Goal: Task Accomplishment & Management: Manage account settings

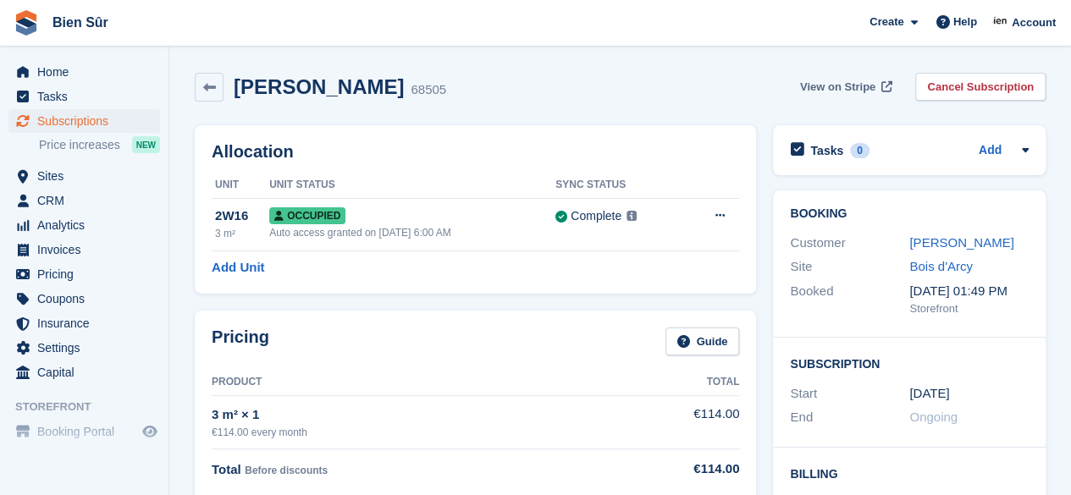
click at [868, 84] on span "View on Stripe" at bounding box center [837, 87] width 75 height 17
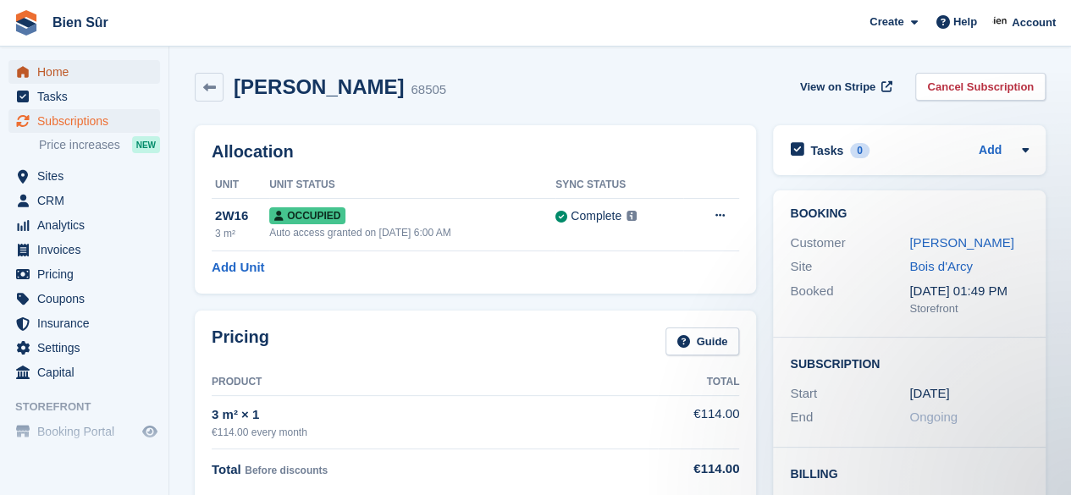
click at [58, 72] on span "Home" at bounding box center [88, 72] width 102 height 24
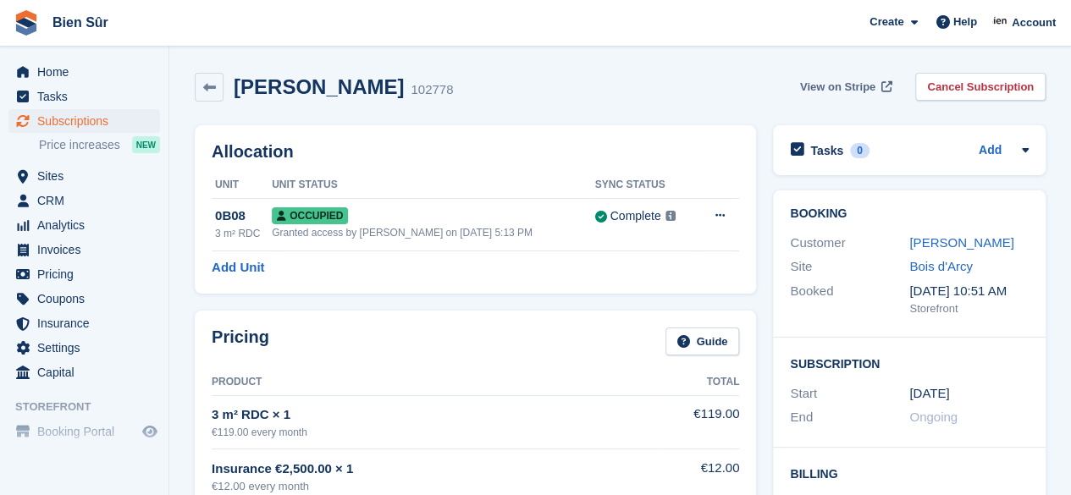
click at [852, 80] on span "View on Stripe" at bounding box center [837, 87] width 75 height 17
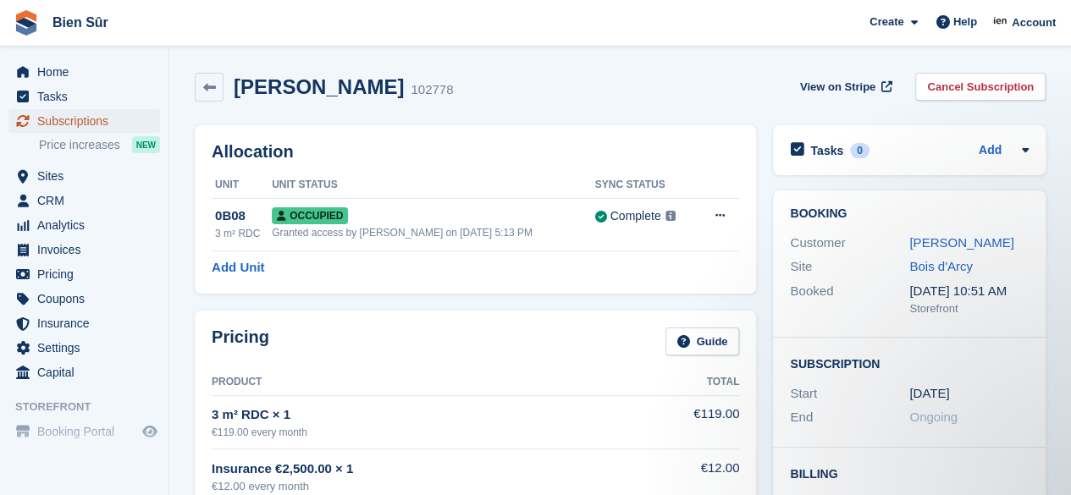
click at [67, 113] on span "Subscriptions" at bounding box center [88, 121] width 102 height 24
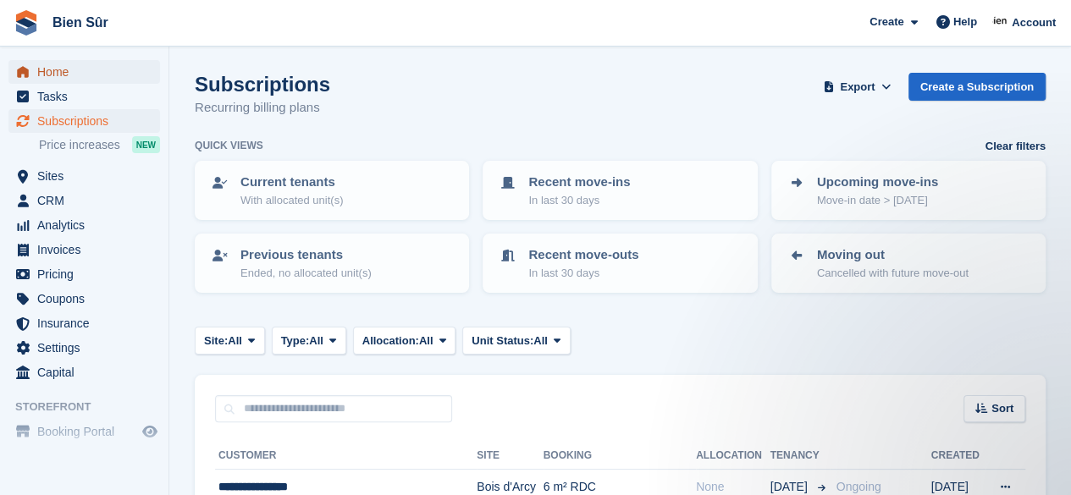
click at [70, 72] on span "Home" at bounding box center [88, 72] width 102 height 24
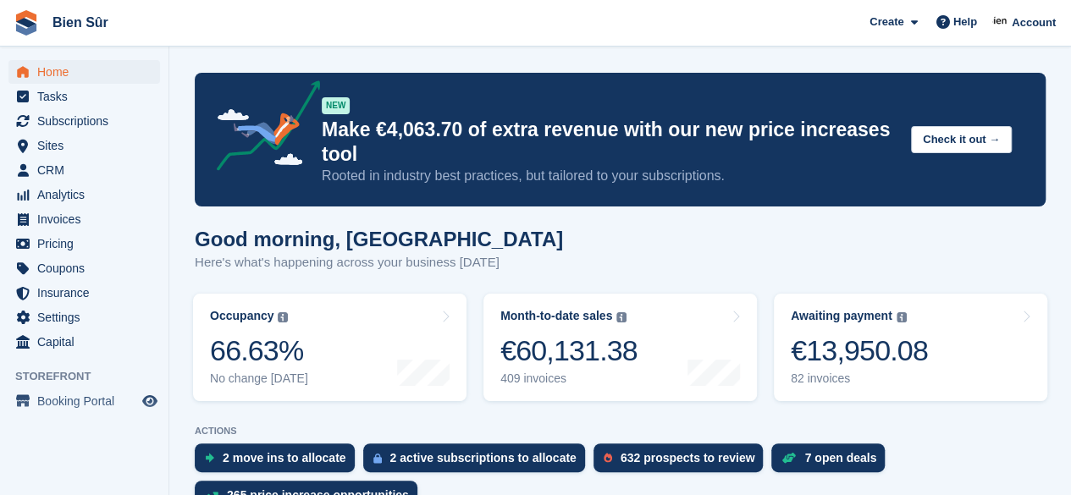
scroll to position [448, 0]
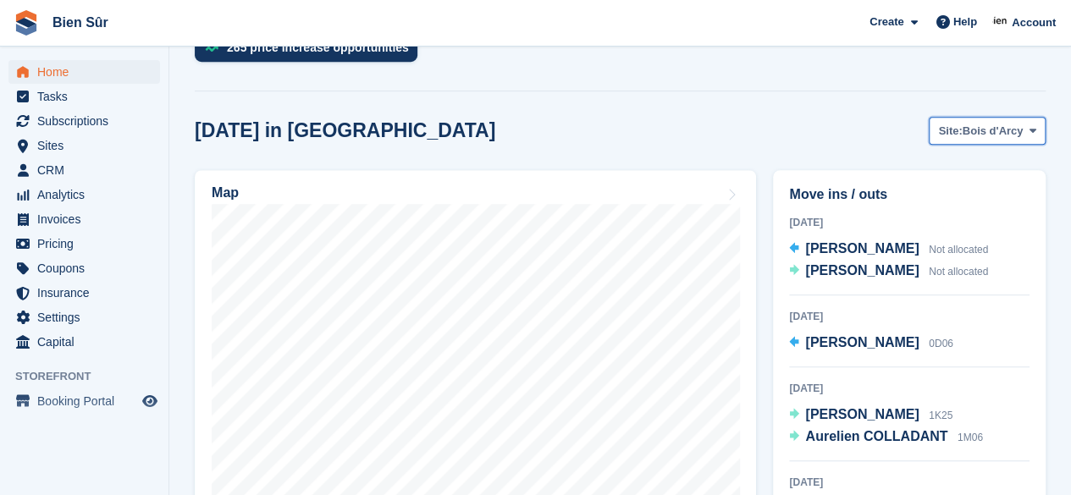
click at [1015, 135] on span "Bois d'Arcy" at bounding box center [993, 131] width 61 height 17
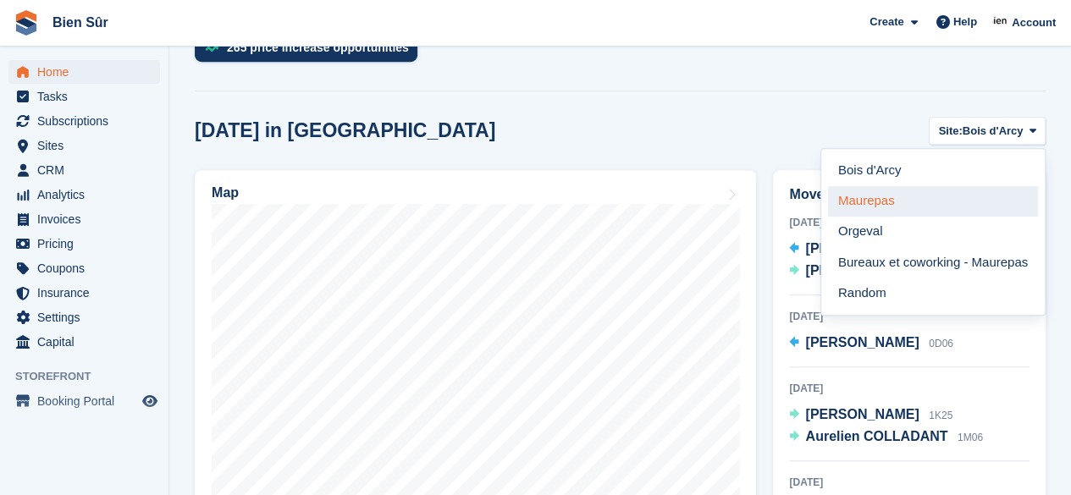
click at [896, 205] on link "Maurepas" at bounding box center [933, 201] width 210 height 30
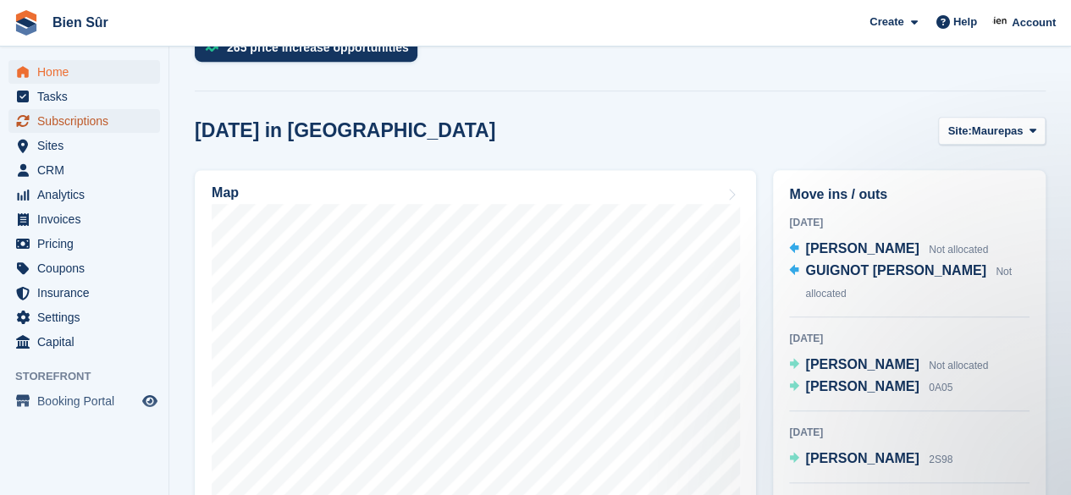
click at [63, 124] on span "Subscriptions" at bounding box center [88, 121] width 102 height 24
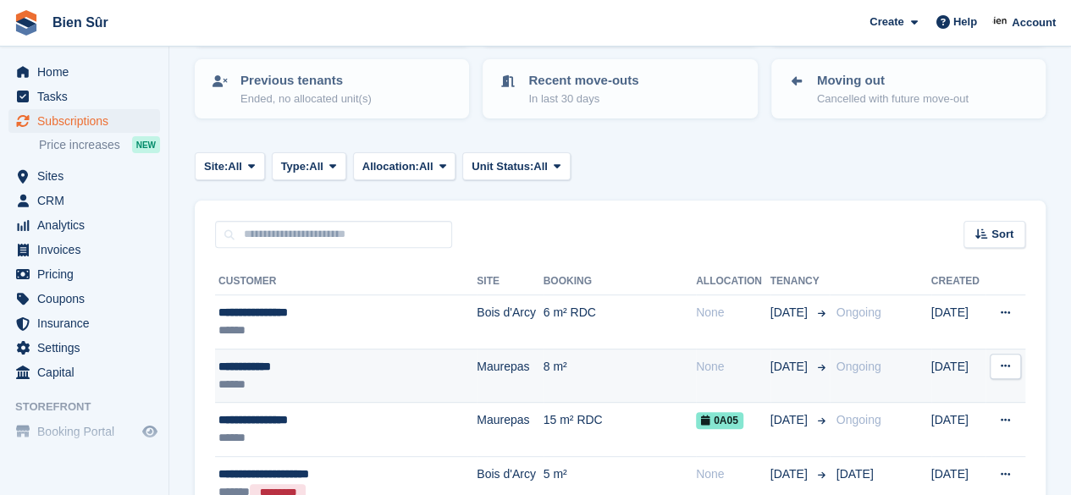
scroll to position [254, 0]
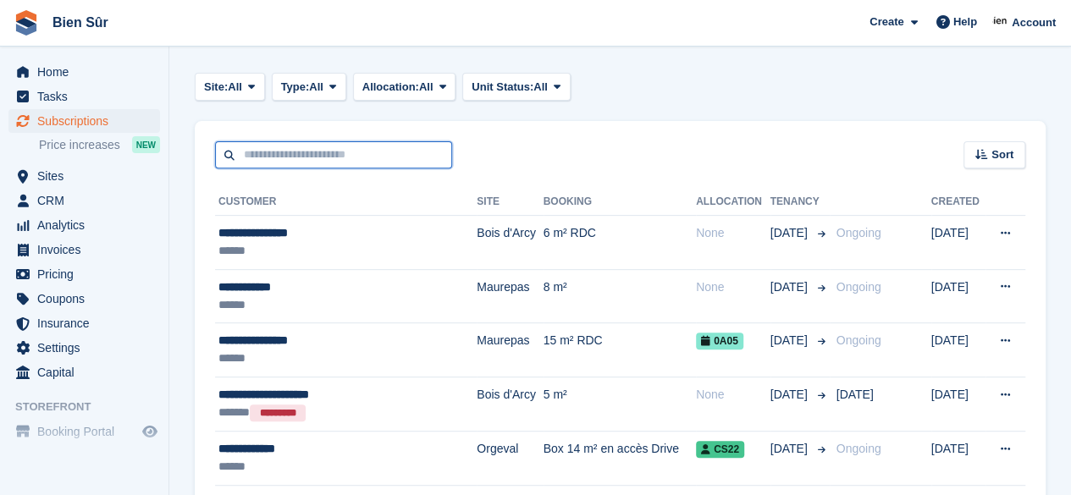
click at [261, 146] on input "text" at bounding box center [333, 155] width 237 height 28
click at [648, 136] on div "Sort Sort by Customer name Date created Move in date Move out date Created (old…" at bounding box center [620, 145] width 851 height 48
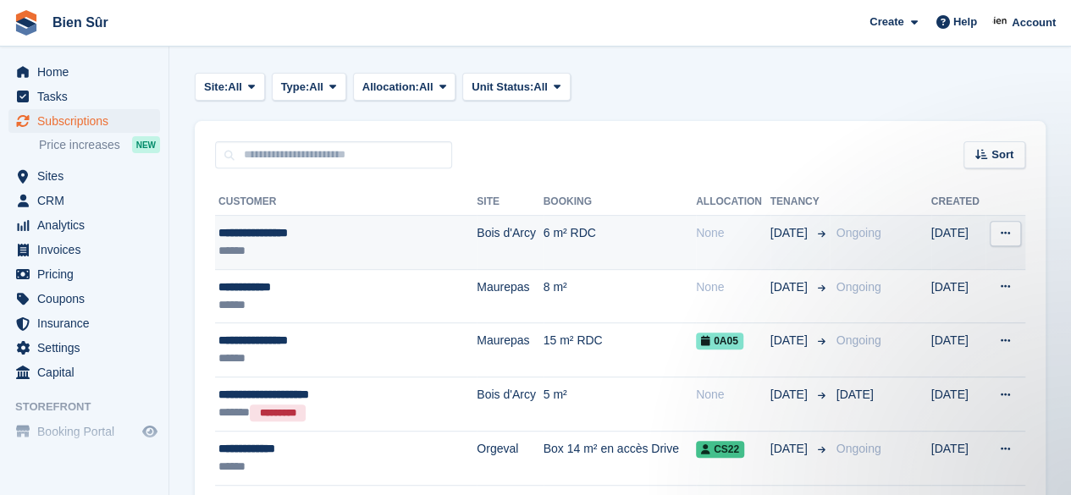
scroll to position [0, 0]
click at [419, 235] on div "**********" at bounding box center [332, 233] width 229 height 18
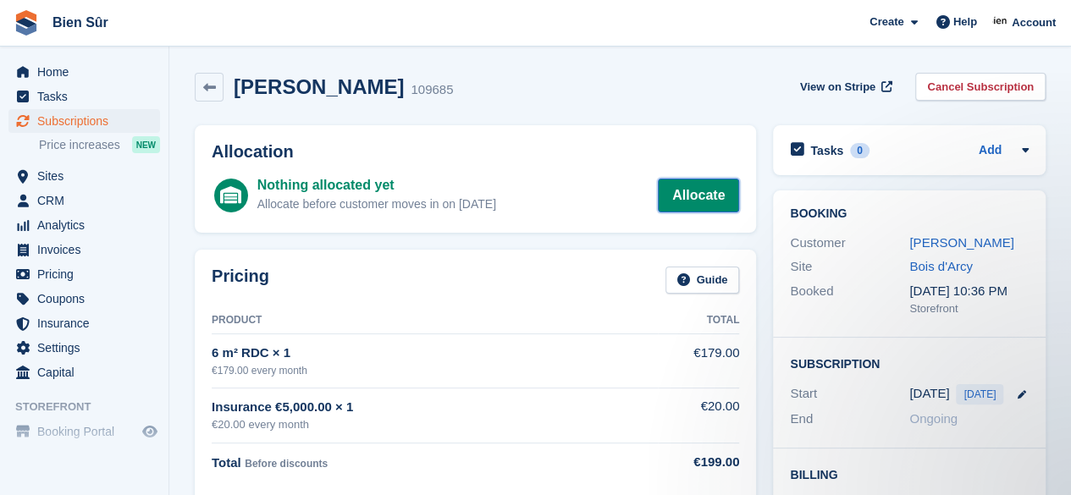
click at [706, 194] on link "Allocate" at bounding box center [698, 196] width 81 height 34
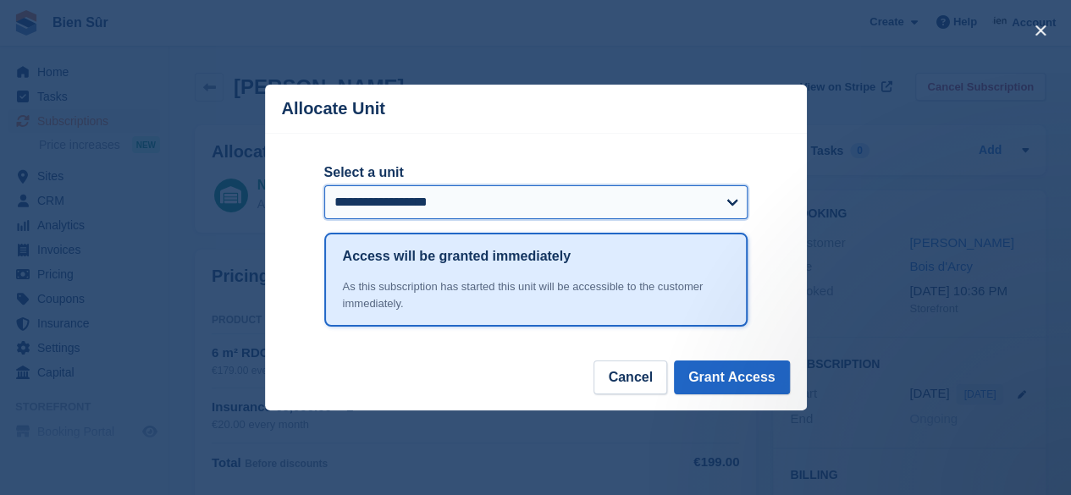
click at [724, 198] on select "**********" at bounding box center [535, 202] width 423 height 34
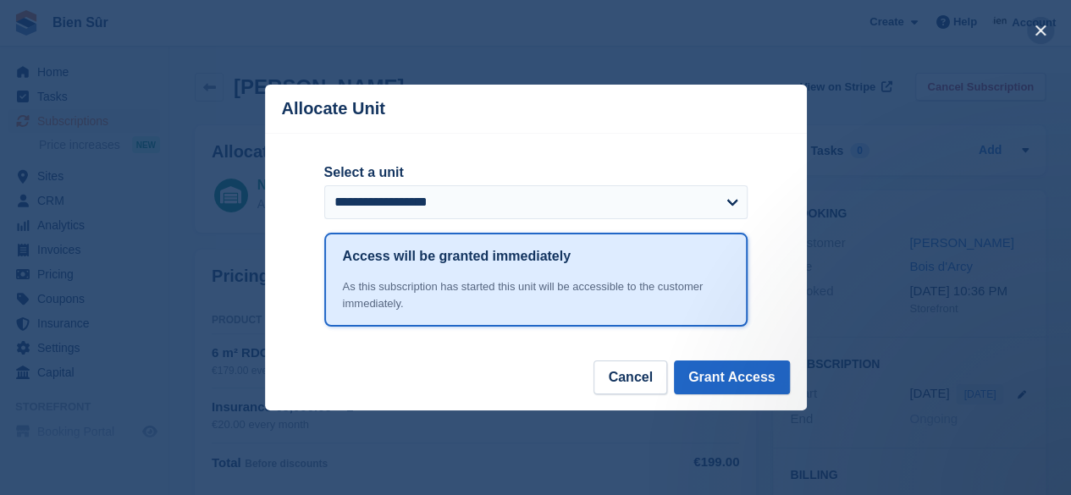
click at [1038, 32] on button "close" at bounding box center [1040, 30] width 27 height 27
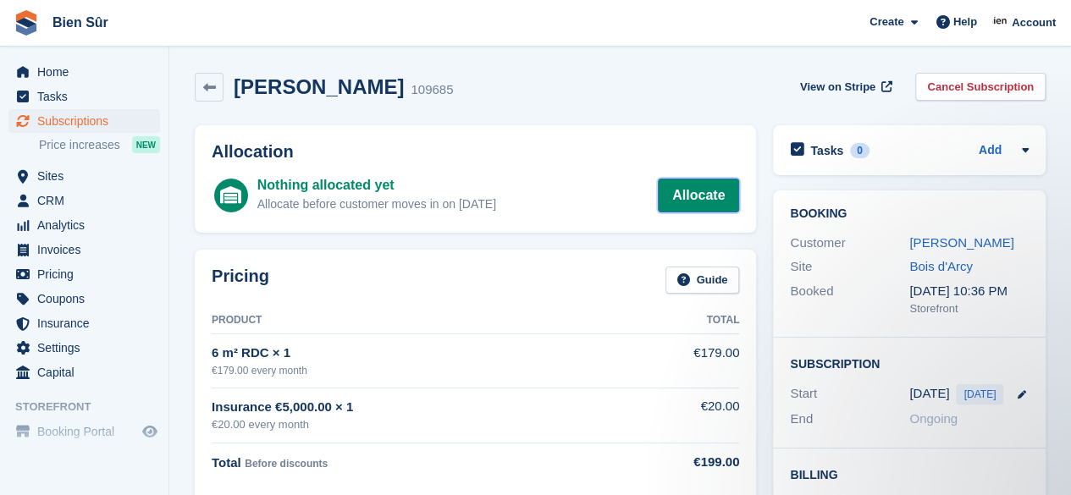
click at [686, 196] on link "Allocate" at bounding box center [698, 196] width 81 height 34
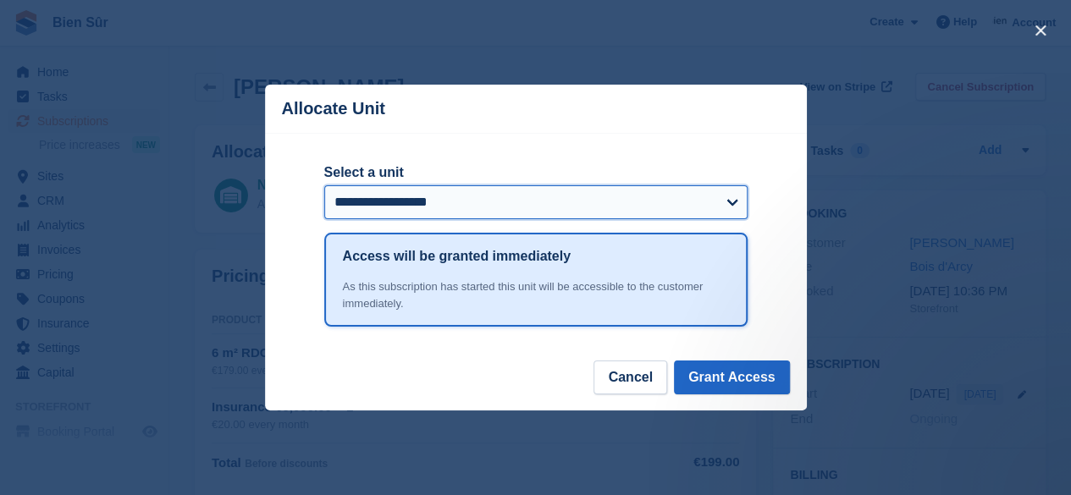
click at [699, 204] on select "**********" at bounding box center [535, 202] width 423 height 34
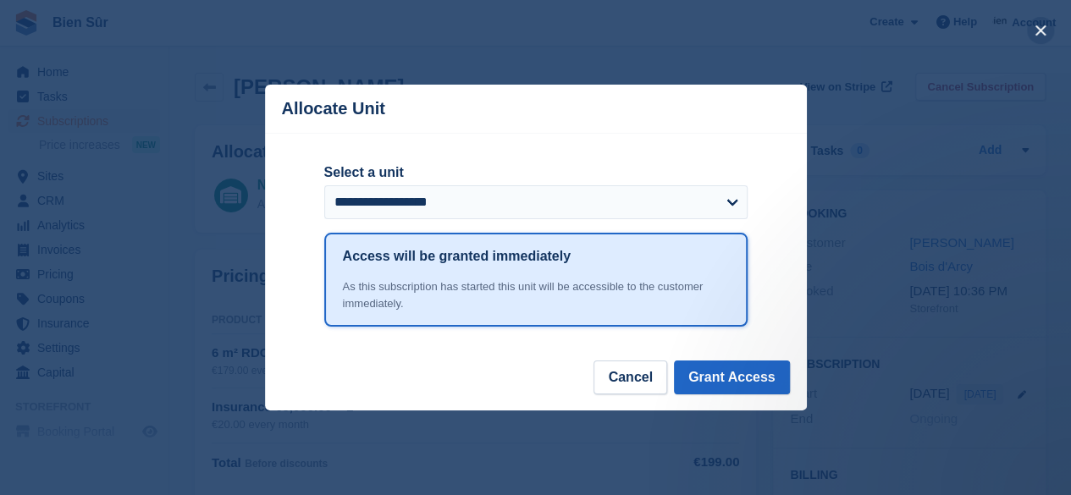
click at [1033, 30] on button "close" at bounding box center [1040, 30] width 27 height 27
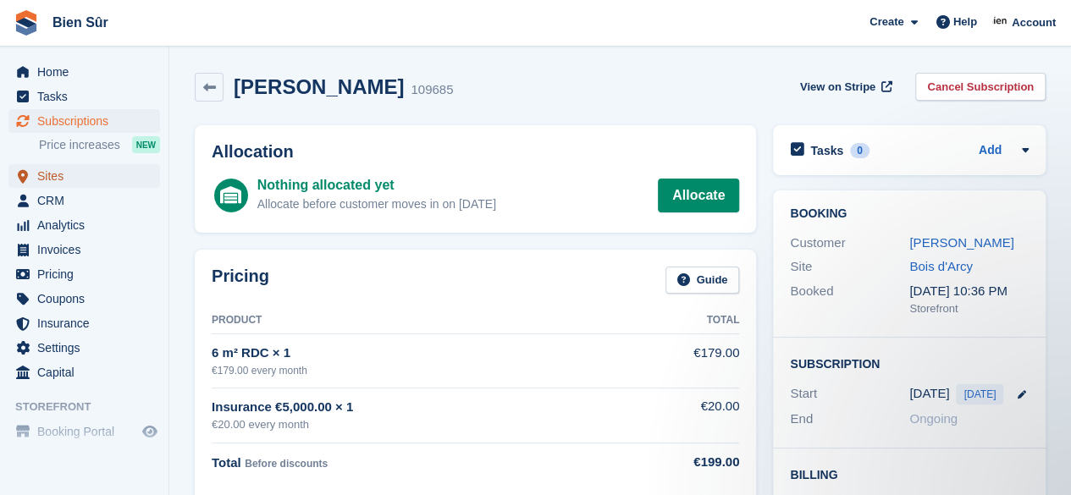
click at [55, 173] on span "Sites" at bounding box center [88, 176] width 102 height 24
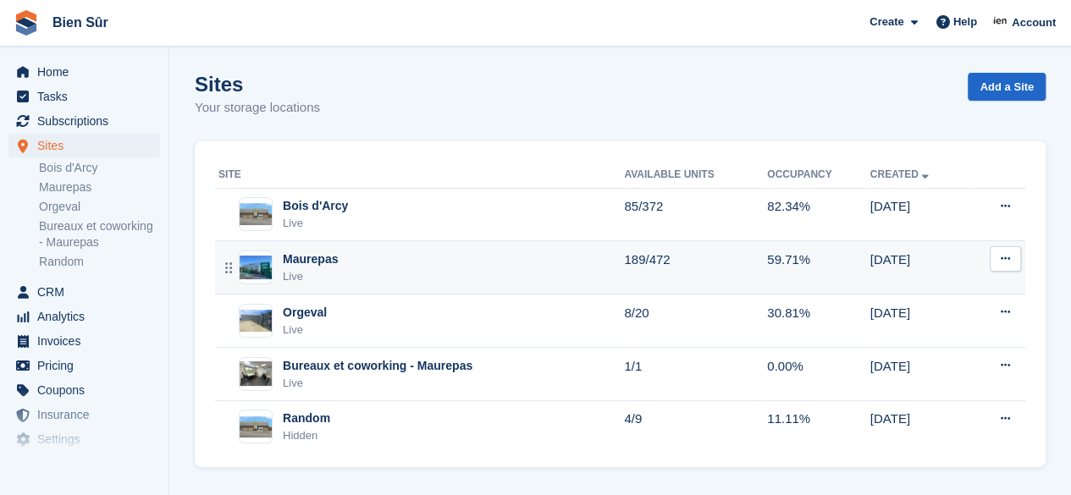
click at [377, 265] on div "Maurepas Live" at bounding box center [421, 268] width 406 height 35
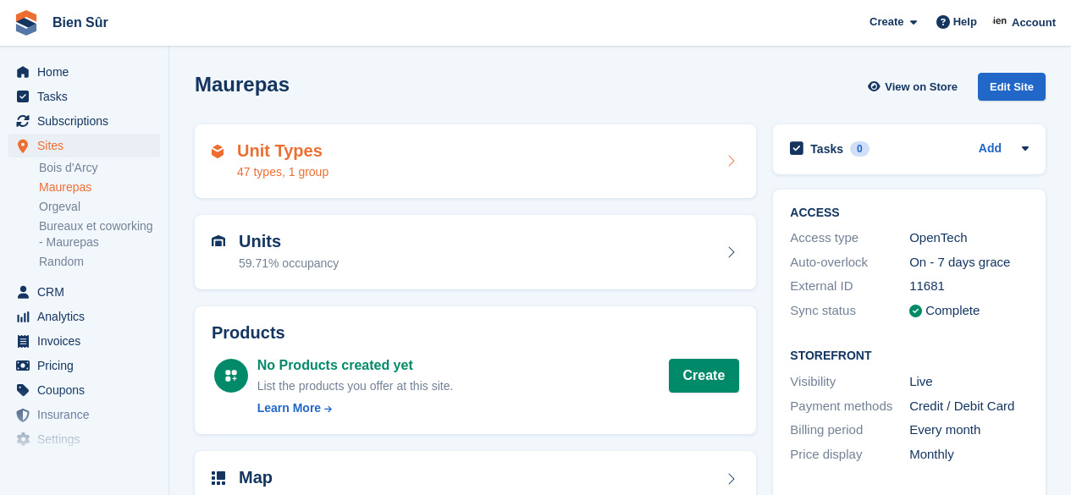
click at [440, 167] on div "Unit Types 47 types, 1 group" at bounding box center [475, 161] width 527 height 41
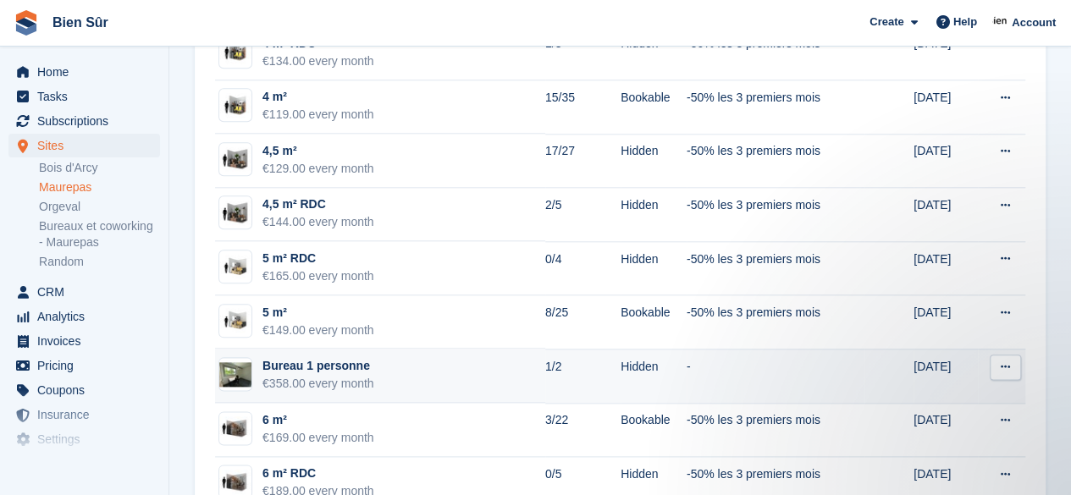
scroll to position [931, 0]
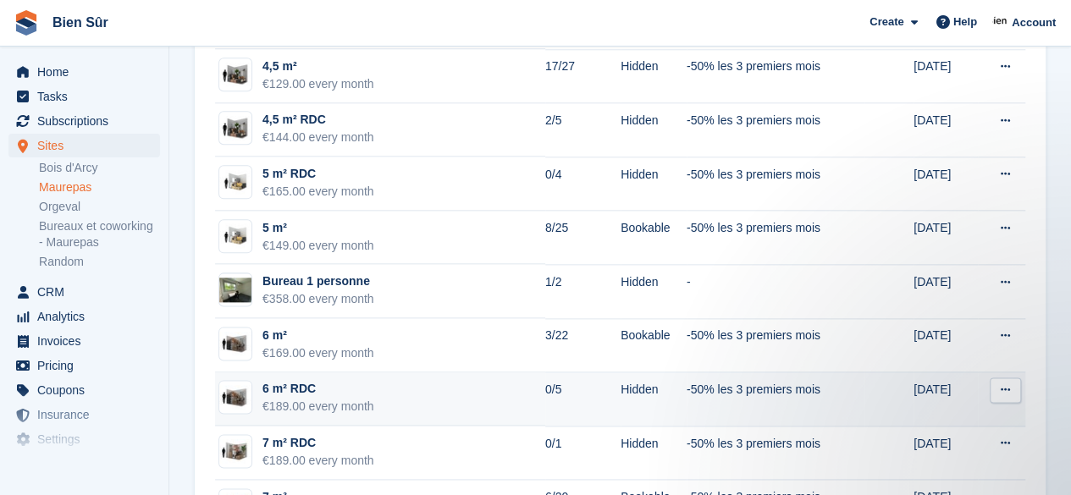
click at [456, 399] on td "6 m² RDC €189.00 every month" at bounding box center [380, 400] width 330 height 54
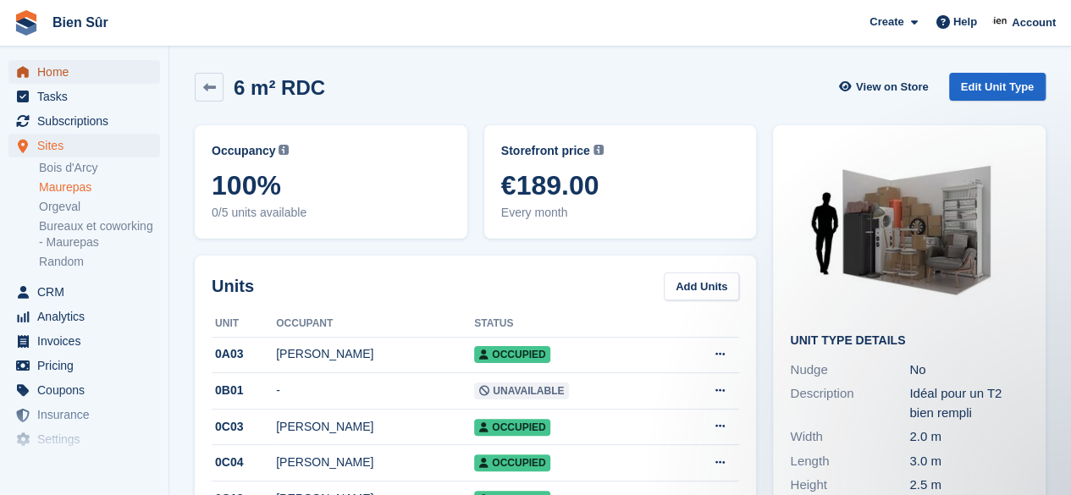
click at [68, 67] on span "Home" at bounding box center [88, 72] width 102 height 24
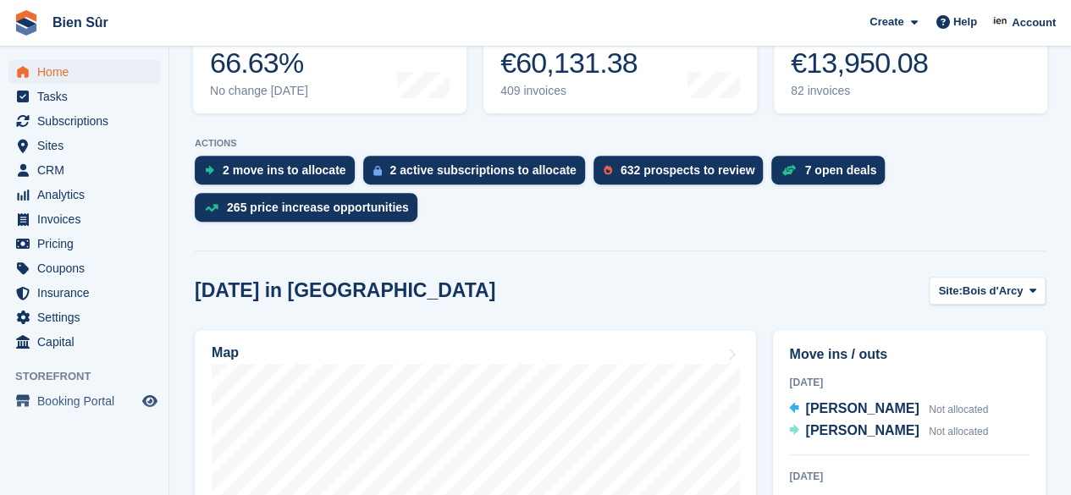
scroll to position [339, 0]
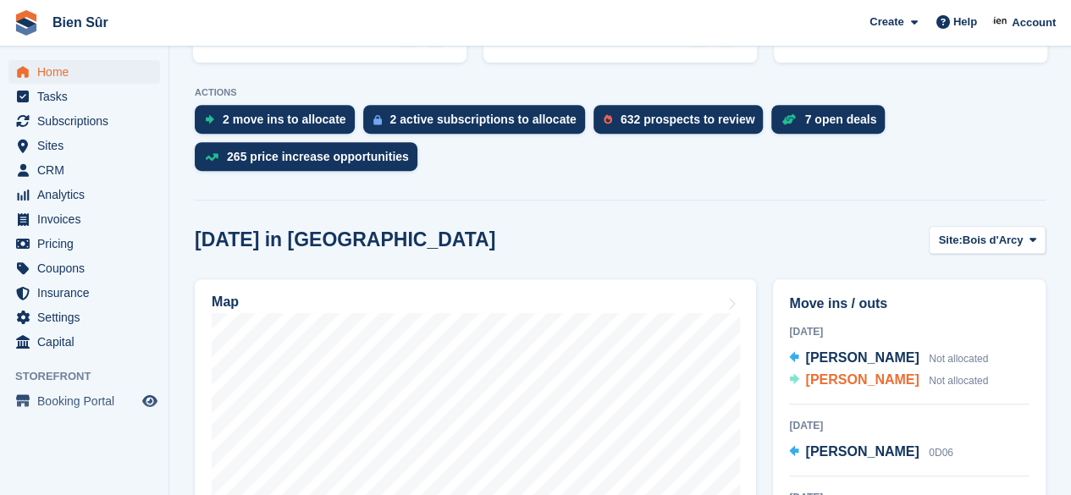
click at [886, 385] on span "[PERSON_NAME]" at bounding box center [861, 380] width 113 height 14
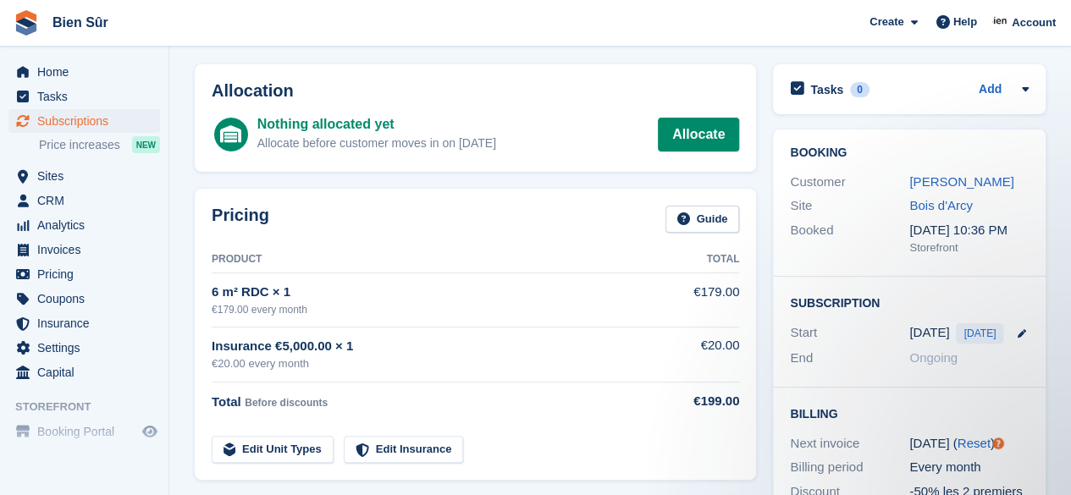
scroll to position [85, 0]
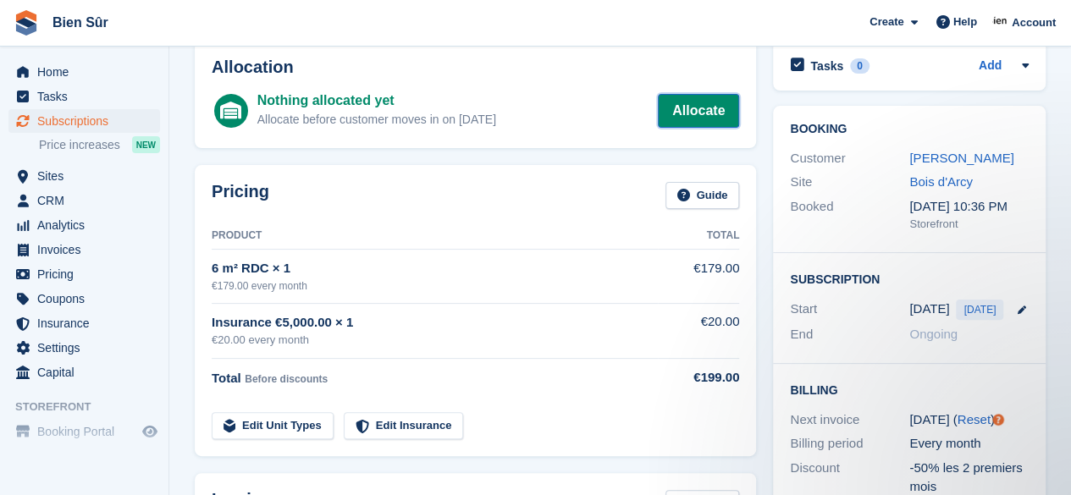
click at [698, 114] on link "Allocate" at bounding box center [698, 111] width 81 height 34
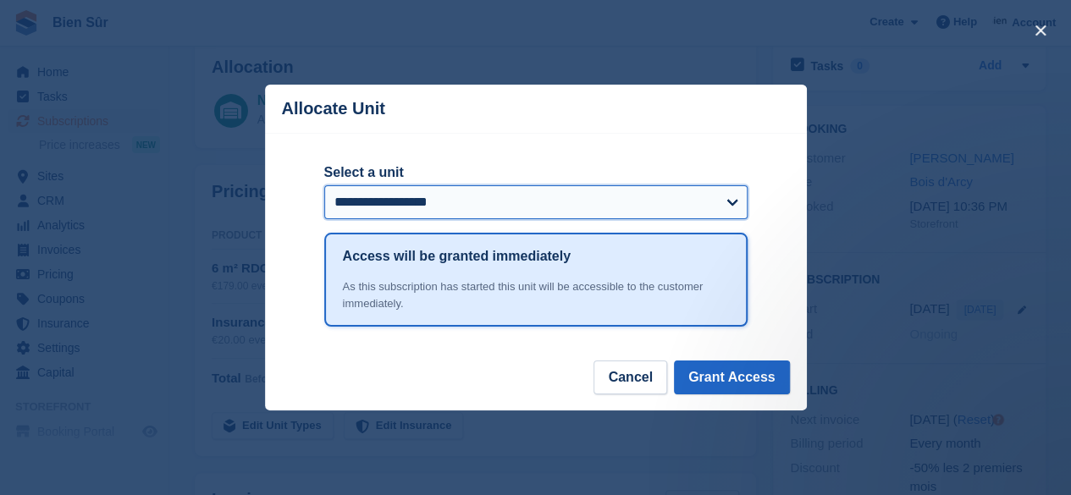
click at [688, 207] on select "**********" at bounding box center [535, 202] width 423 height 34
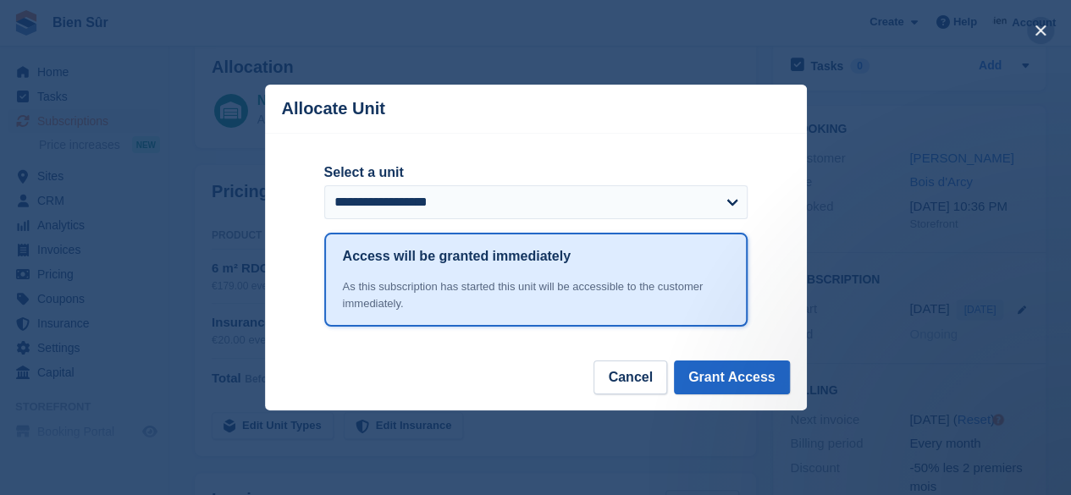
click at [1043, 31] on button "close" at bounding box center [1040, 30] width 27 height 27
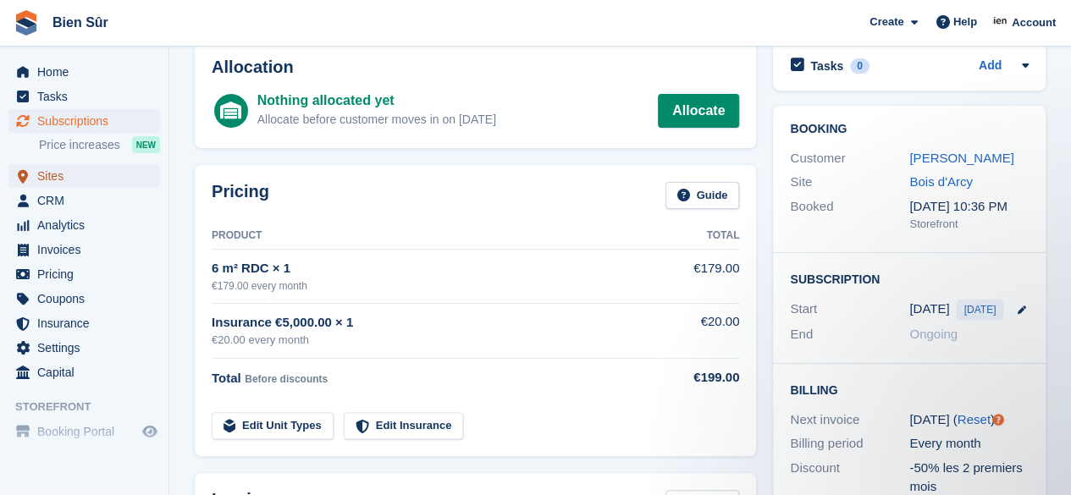
click at [67, 180] on span "Sites" at bounding box center [88, 176] width 102 height 24
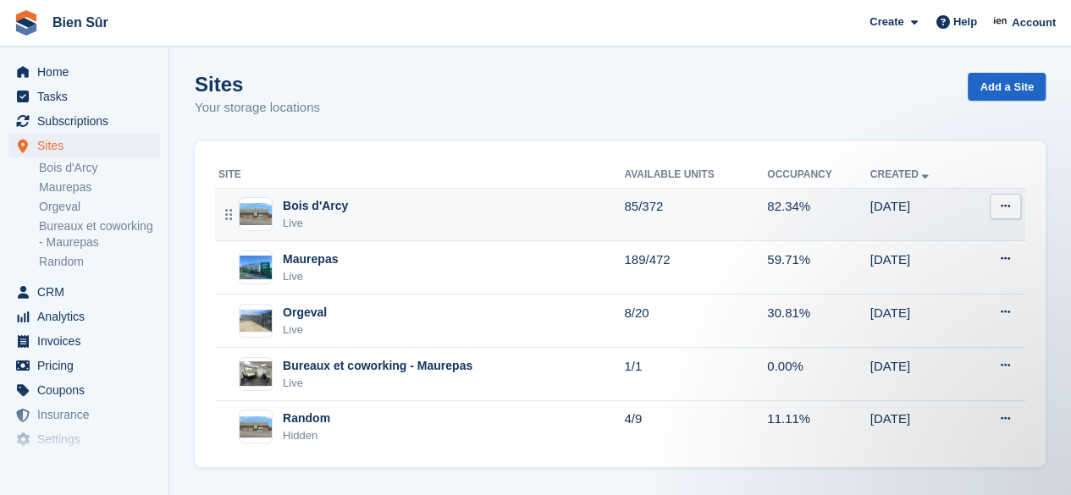
click at [384, 213] on div "Bois d'Arcy Live" at bounding box center [421, 214] width 406 height 35
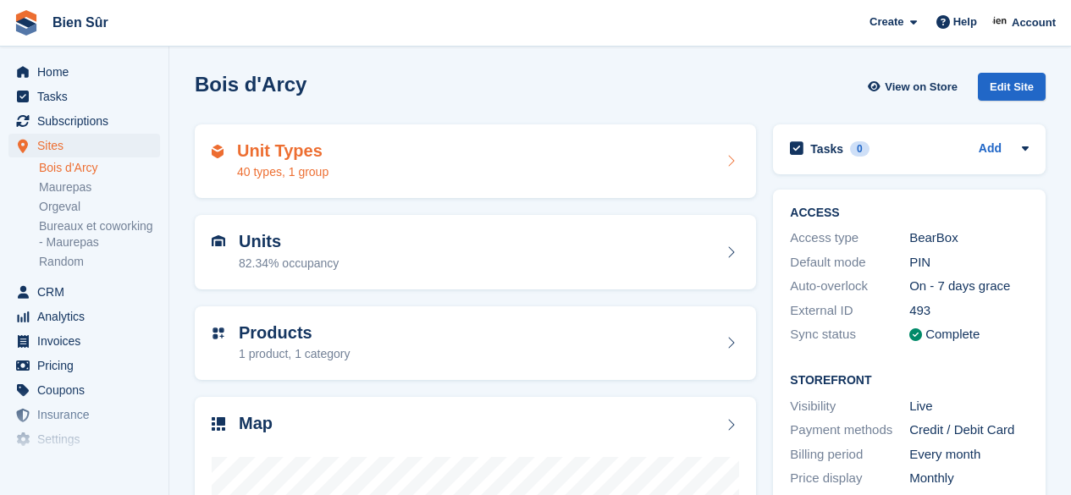
click at [445, 165] on div "Unit Types 40 types, 1 group" at bounding box center [475, 161] width 527 height 41
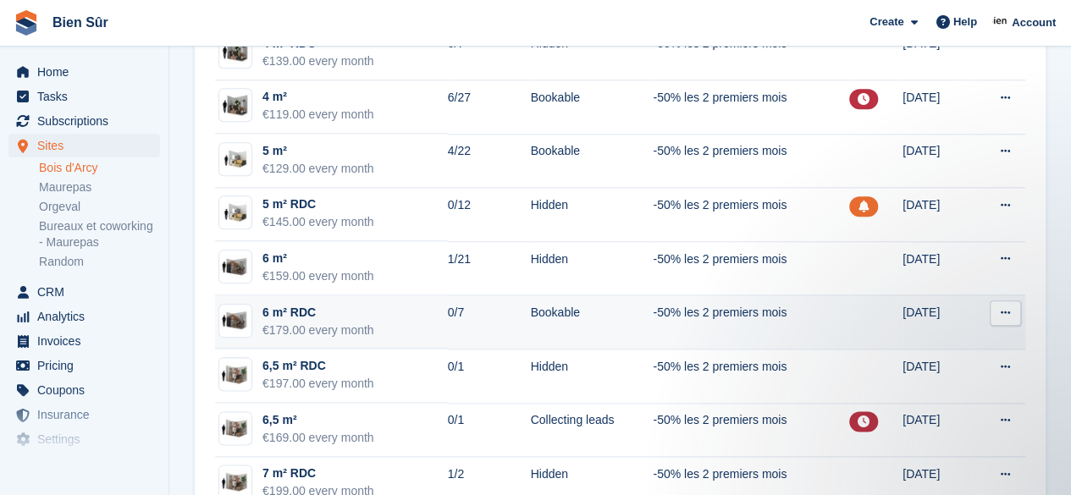
click at [380, 325] on td "6 m² RDC €179.00 every month" at bounding box center [331, 322] width 233 height 54
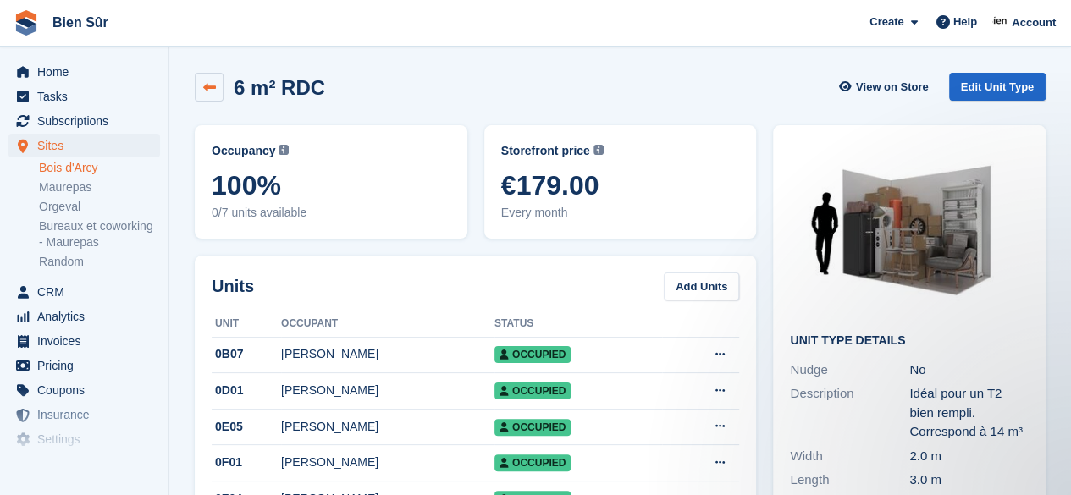
click at [215, 86] on link at bounding box center [209, 87] width 29 height 29
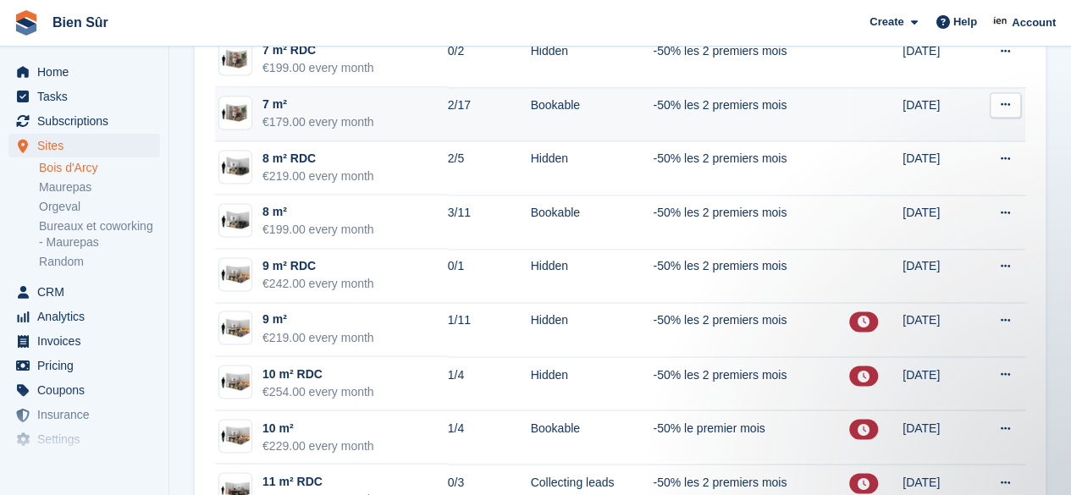
scroll to position [931, 0]
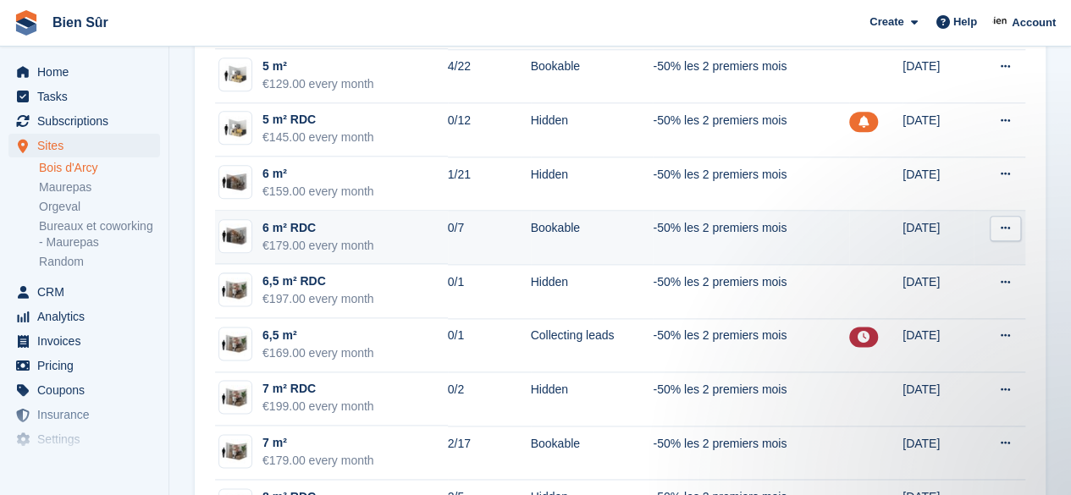
click at [479, 229] on td "0/7" at bounding box center [489, 238] width 83 height 54
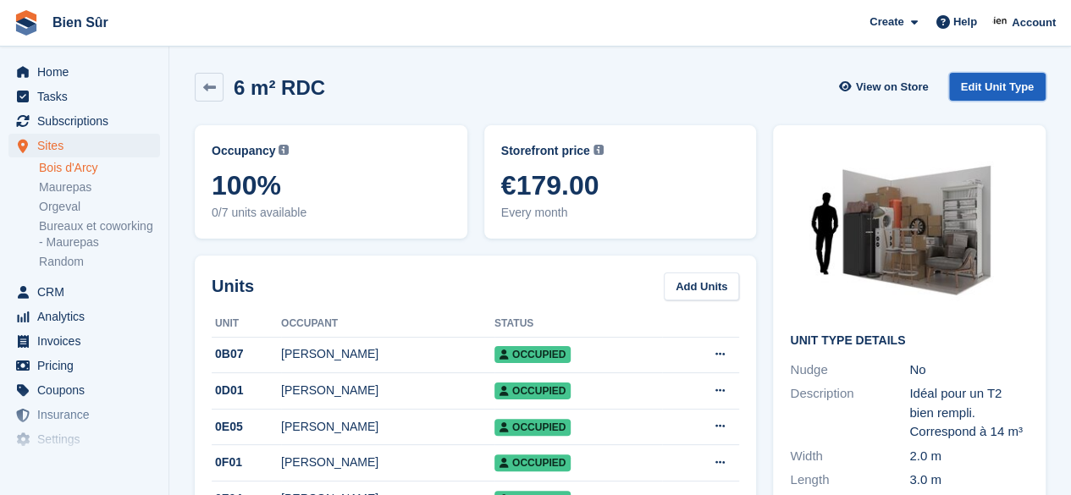
click at [987, 80] on link "Edit Unit Type" at bounding box center [997, 87] width 97 height 28
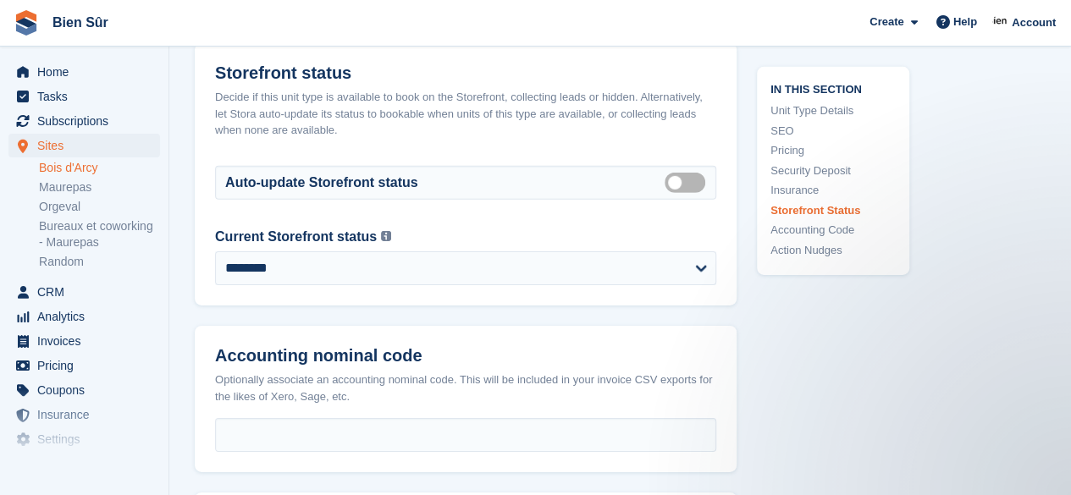
scroll to position [2625, 0]
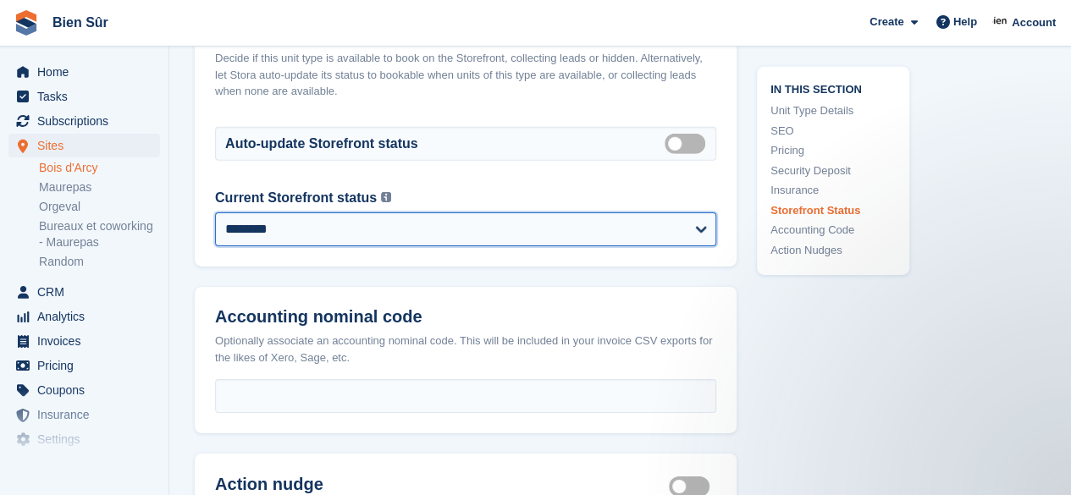
click at [681, 228] on select "**********" at bounding box center [465, 230] width 501 height 34
select select "******"
click at [215, 213] on select "**********" at bounding box center [465, 230] width 501 height 34
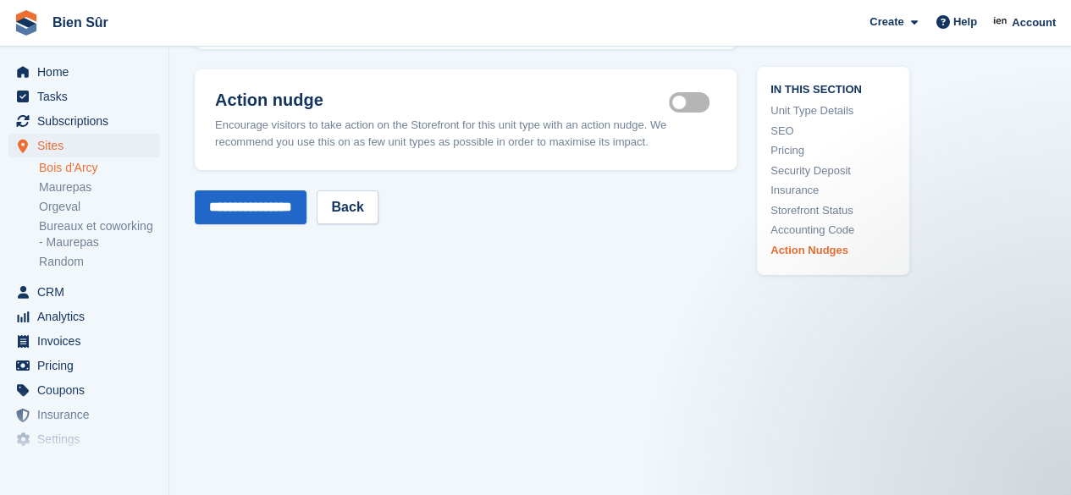
scroll to position [3023, 0]
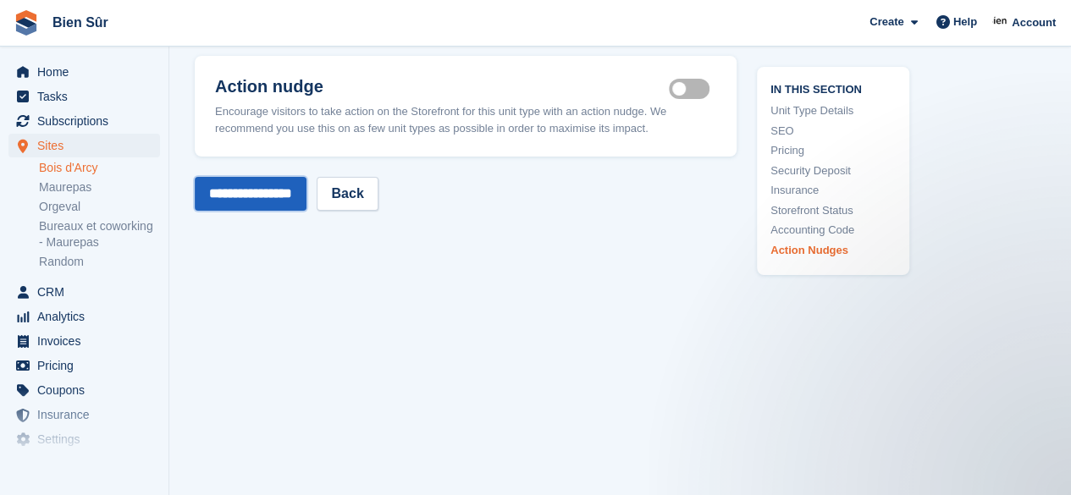
click at [290, 197] on input "**********" at bounding box center [251, 194] width 112 height 34
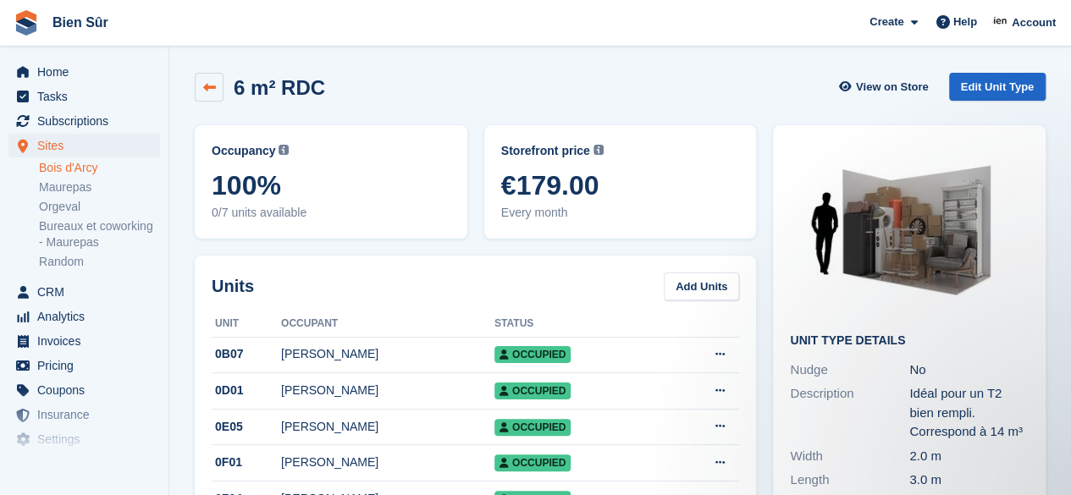
click at [205, 84] on icon at bounding box center [209, 87] width 13 height 13
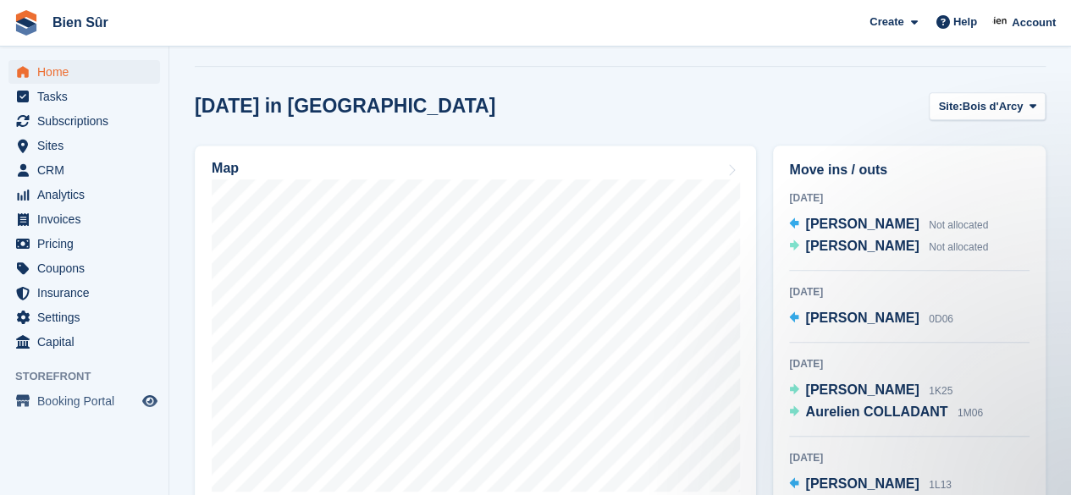
scroll to position [448, 0]
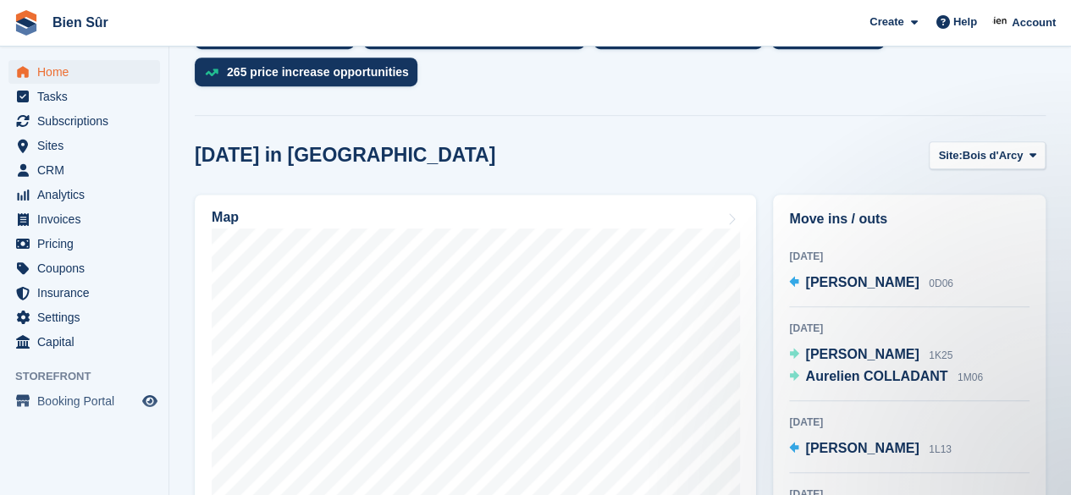
scroll to position [85, 0]
